Goal: Task Accomplishment & Management: Manage account settings

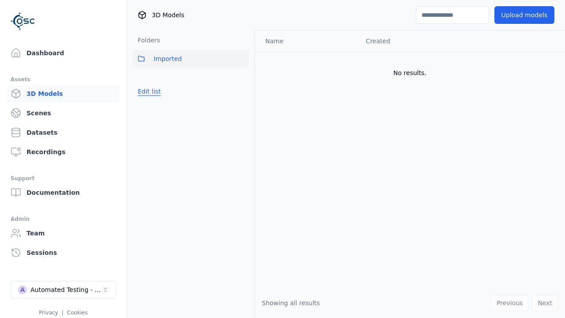
click at [147, 91] on button "Edit list" at bounding box center [149, 91] width 34 height 16
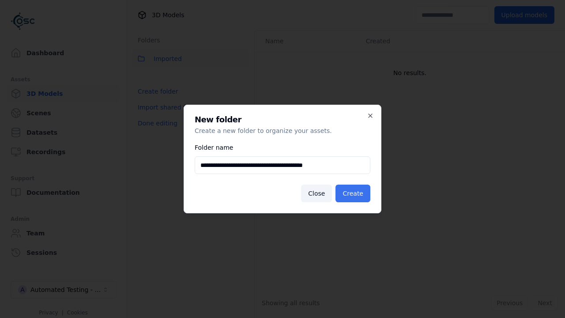
type input "**********"
click at [354, 193] on button "Create" at bounding box center [352, 193] width 35 height 18
click at [155, 131] on button "Done editing" at bounding box center [157, 123] width 50 height 16
click at [147, 115] on button "Done editing" at bounding box center [157, 123] width 50 height 16
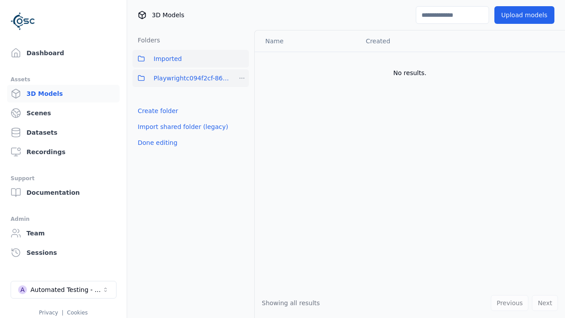
click at [242, 78] on html "Support Dashboard Assets 3D Models Scenes Datasets Recordings Support Documenta…" at bounding box center [282, 159] width 565 height 318
click at [242, 124] on div "Rename" at bounding box center [245, 124] width 59 height 14
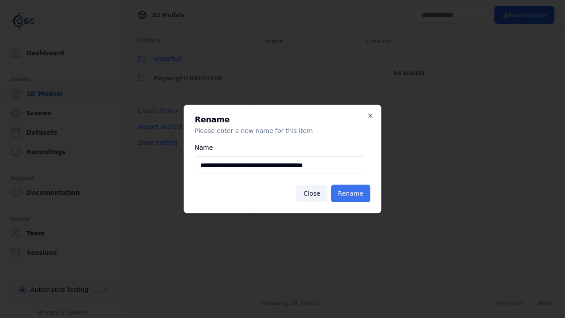
type input "**********"
click at [352, 193] on button "Rename" at bounding box center [350, 193] width 39 height 18
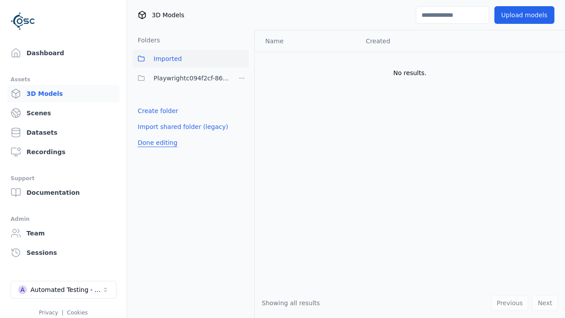
click at [155, 143] on button "Done editing" at bounding box center [157, 143] width 50 height 16
click at [147, 135] on button "Done editing" at bounding box center [157, 143] width 50 height 16
click at [242, 78] on html "Support Dashboard Assets 3D Models Scenes Datasets Recordings Support Documenta…" at bounding box center [282, 159] width 565 height 318
click at [242, 139] on div "Delete" at bounding box center [245, 139] width 59 height 14
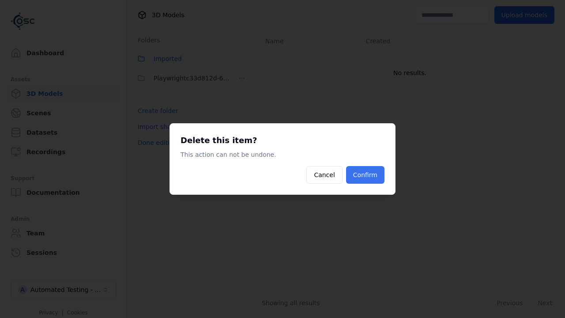
click at [366, 175] on button "Confirm" at bounding box center [365, 175] width 38 height 18
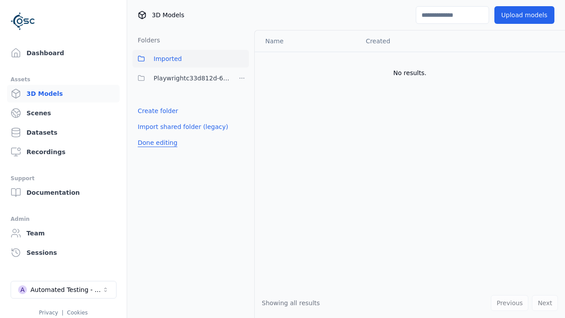
click at [155, 143] on button "Done editing" at bounding box center [157, 143] width 50 height 16
